Goal: Understand process/instructions: Learn how to perform a task or action

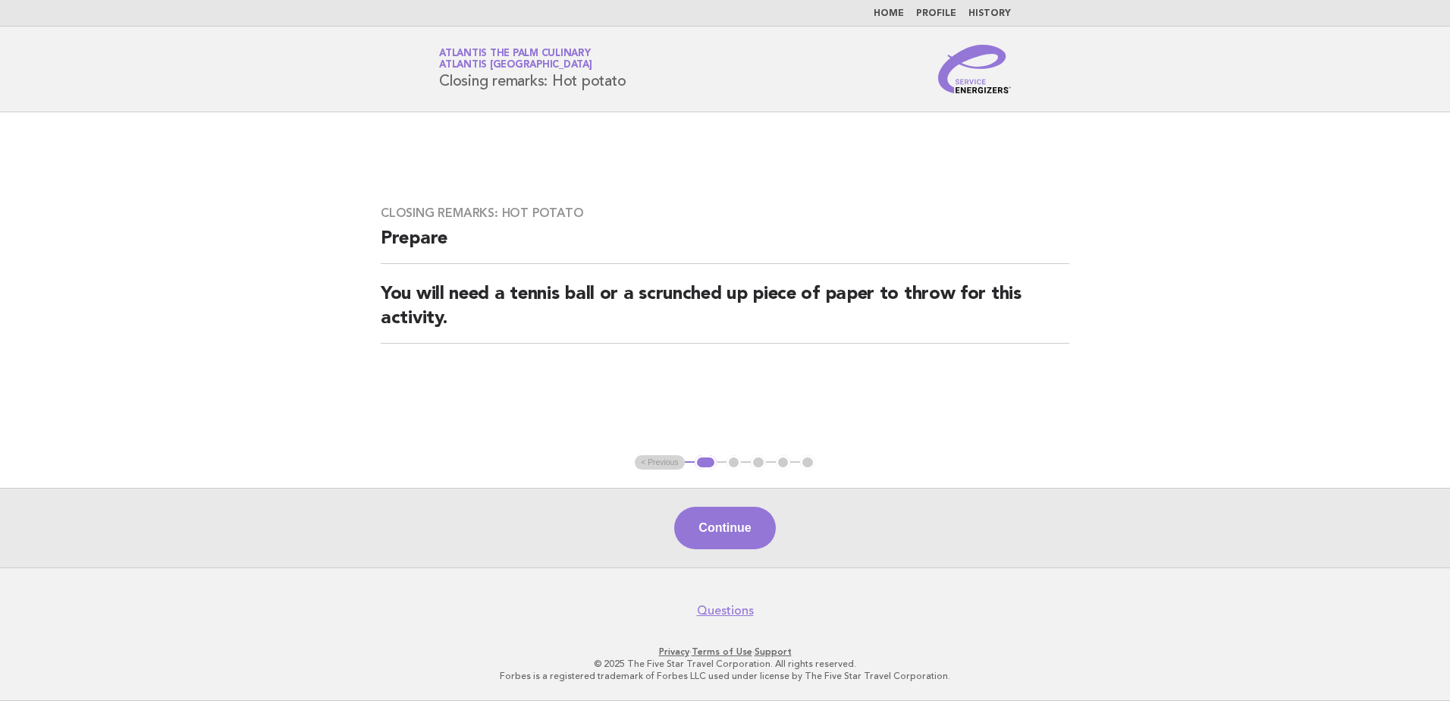
click at [900, 14] on link "Home" at bounding box center [889, 13] width 30 height 9
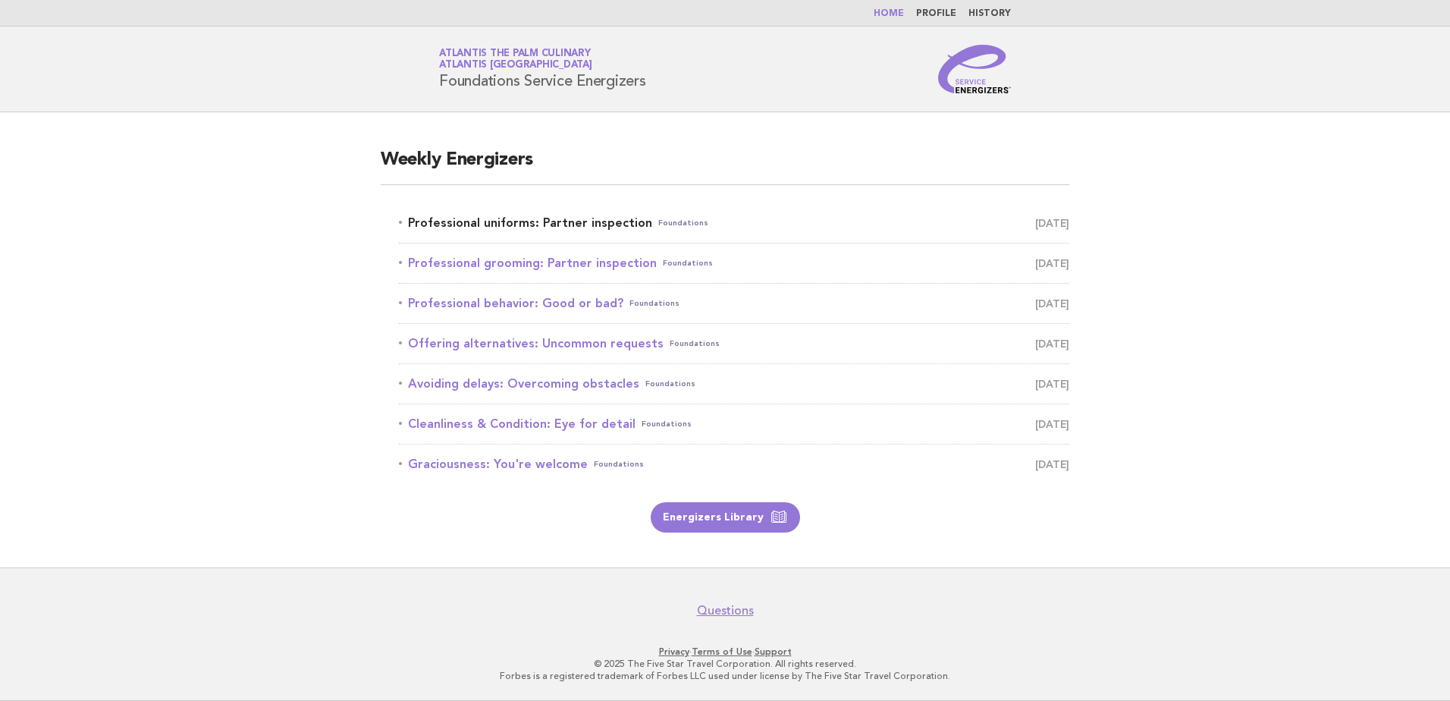
click at [532, 221] on link "Professional uniforms: Partner inspection Foundations October 1" at bounding box center [734, 222] width 670 height 21
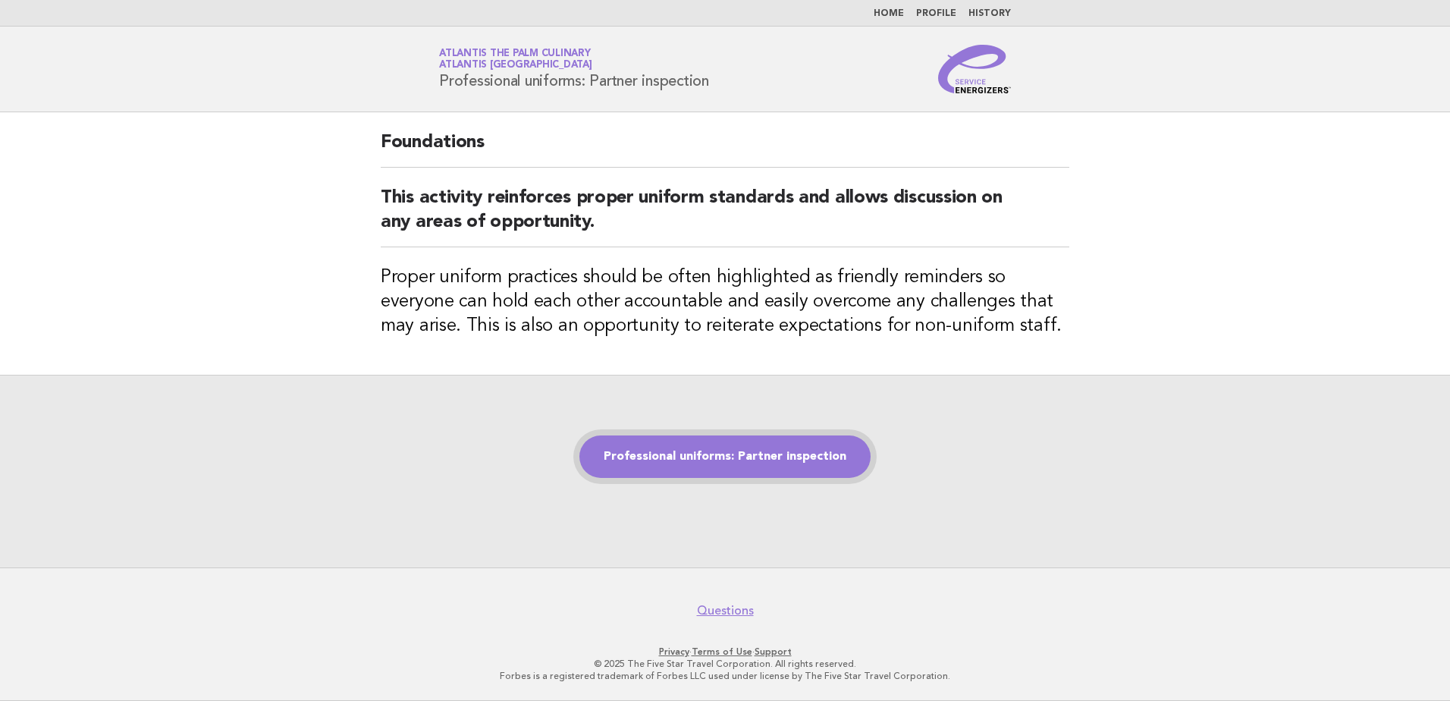
click at [729, 460] on link "Professional uniforms: Partner inspection" at bounding box center [724, 456] width 291 height 42
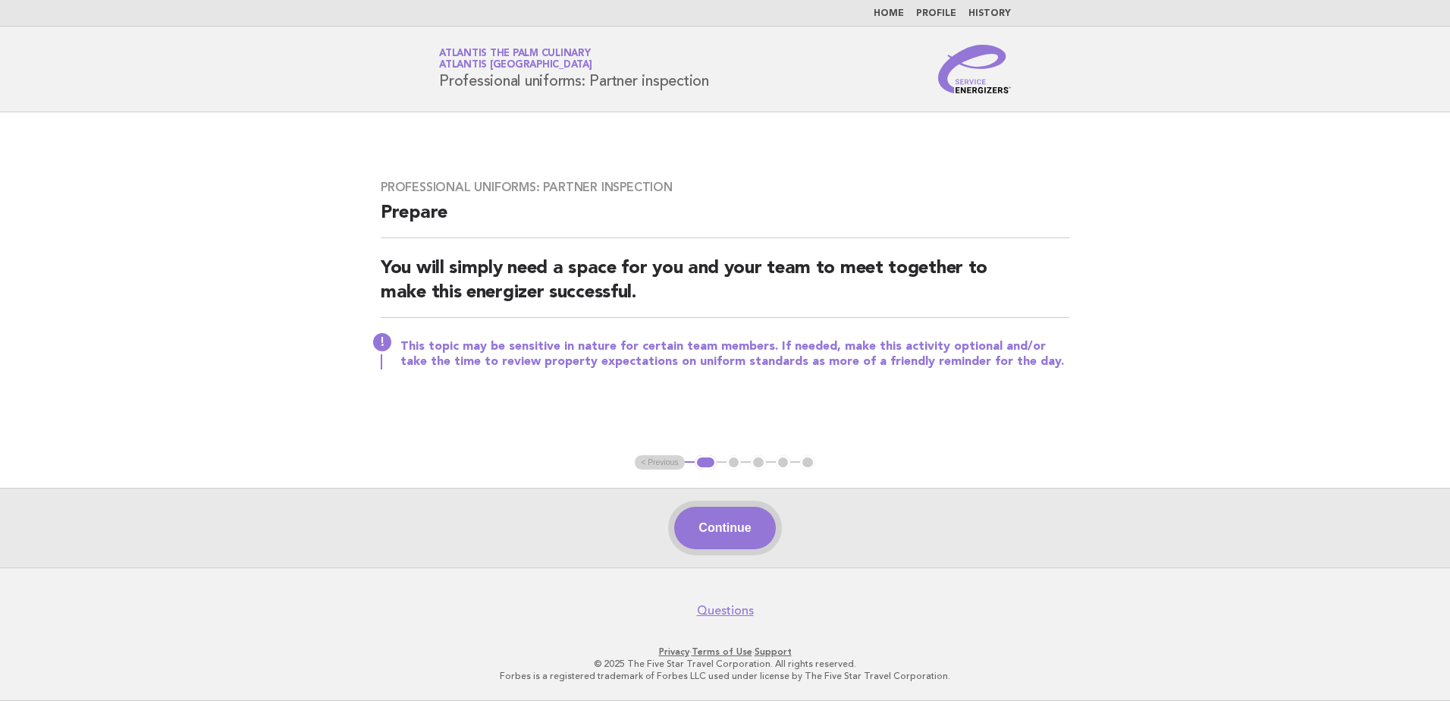
click at [703, 522] on button "Continue" at bounding box center [724, 528] width 101 height 42
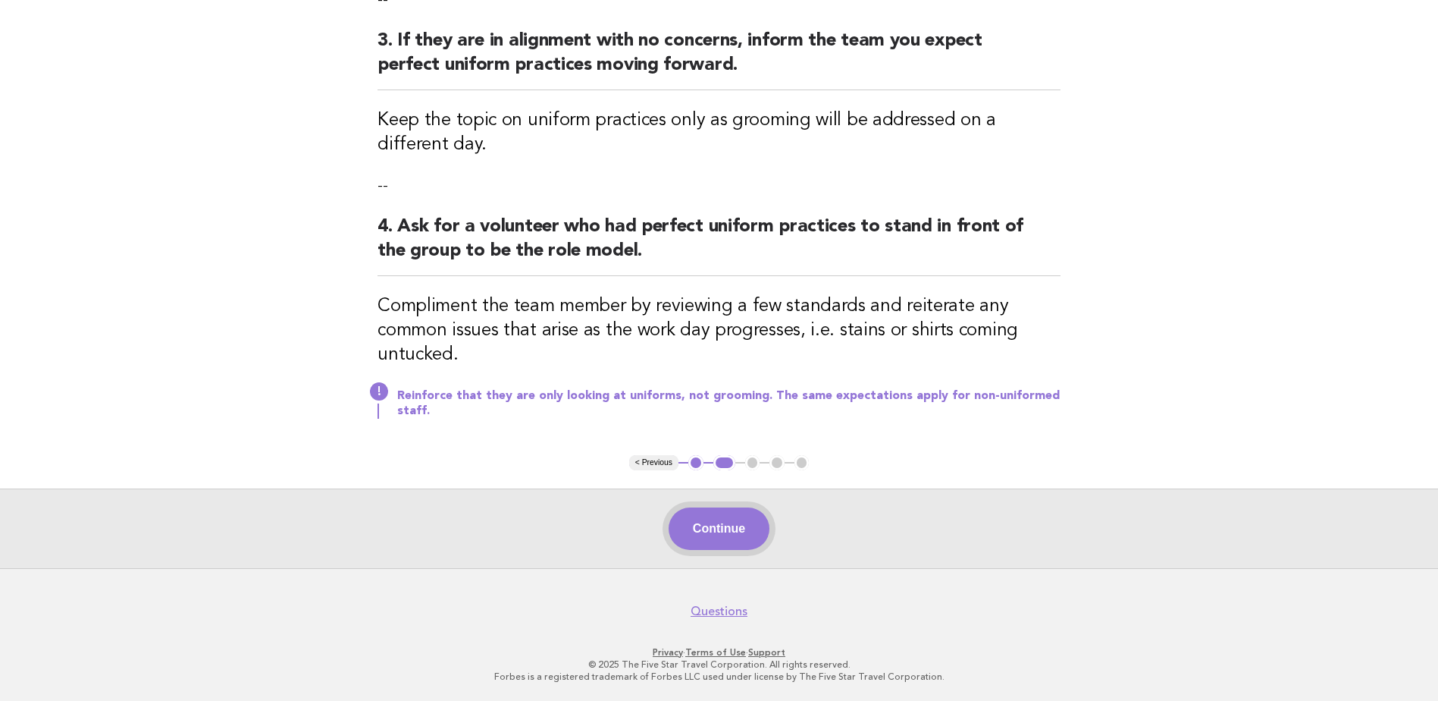
click at [769, 531] on button "Continue" at bounding box center [719, 528] width 101 height 42
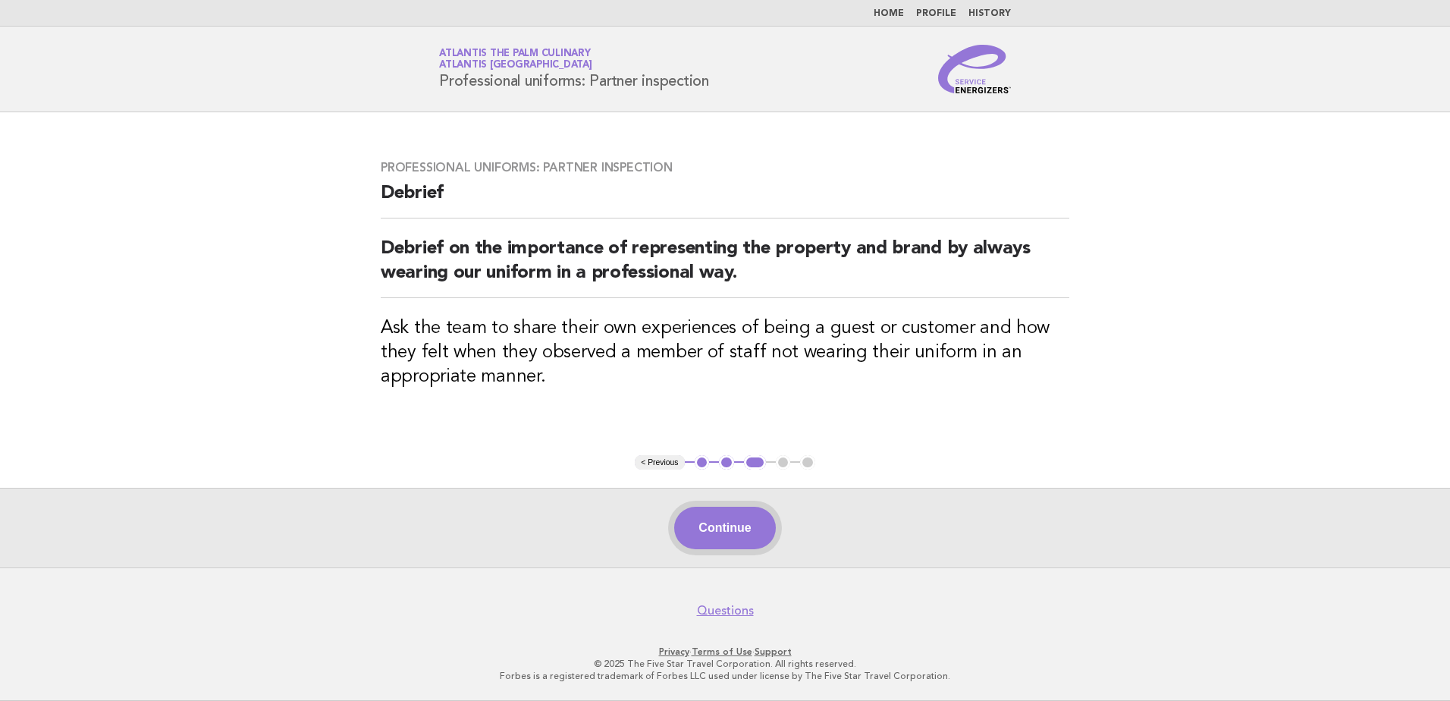
click at [764, 520] on button "Continue" at bounding box center [724, 528] width 101 height 42
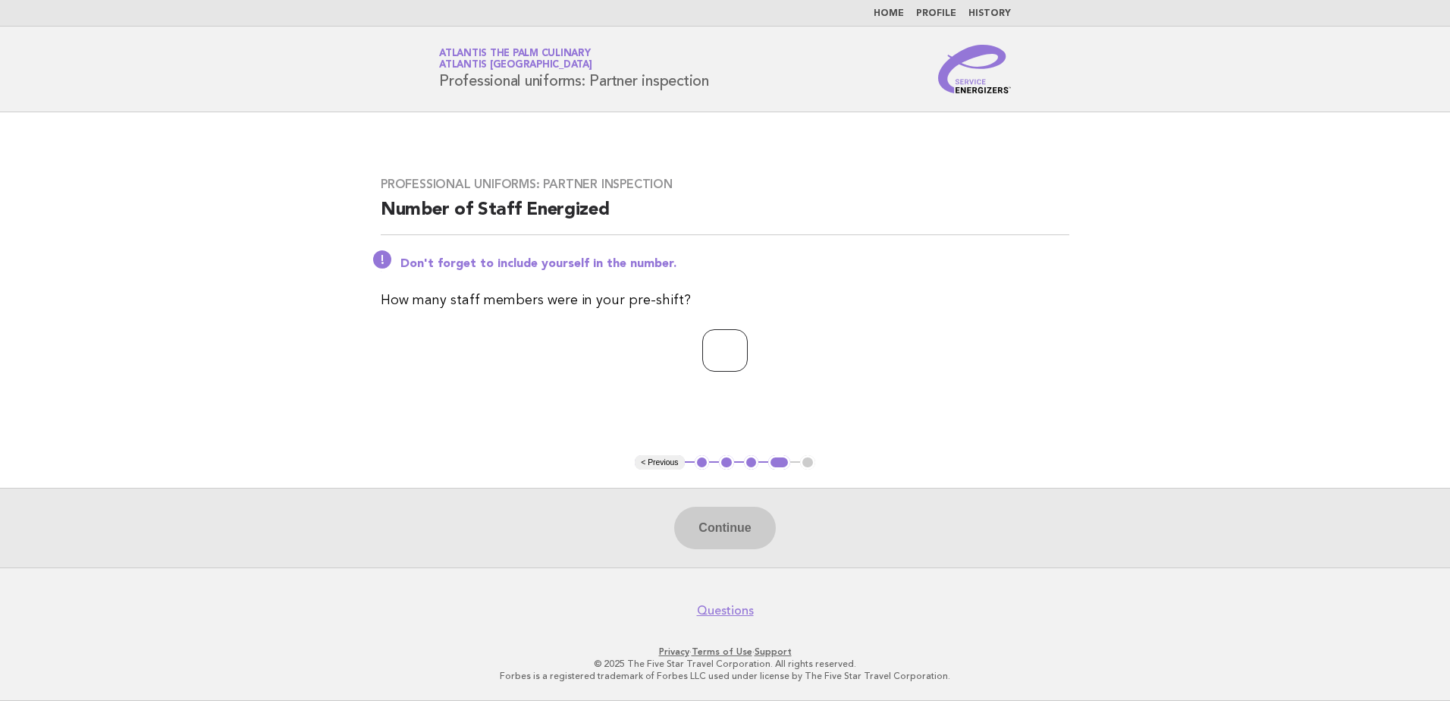
click at [702, 347] on input "number" at bounding box center [724, 350] width 45 height 42
type input "**"
click at [726, 510] on button "Continue" at bounding box center [724, 528] width 101 height 42
